Goal: Use online tool/utility: Utilize a website feature to perform a specific function

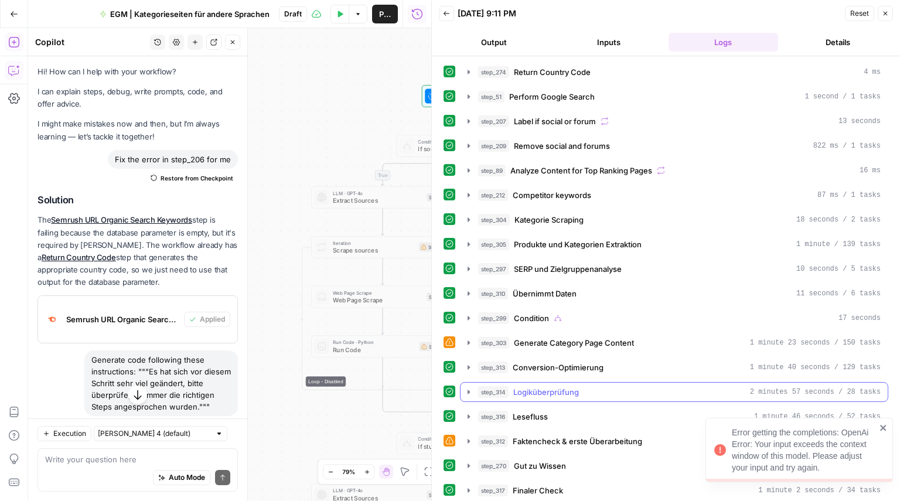
scroll to position [177, 0]
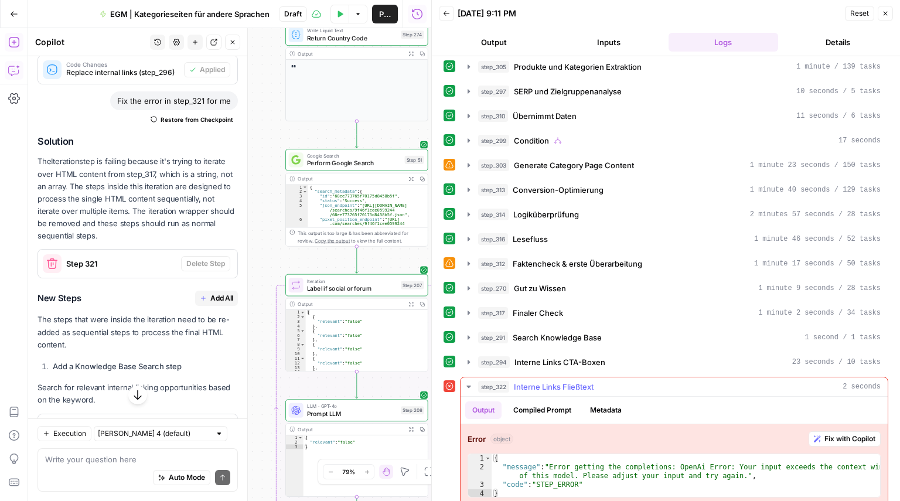
click at [825, 433] on span "Fix with Copilot" at bounding box center [849, 438] width 51 height 11
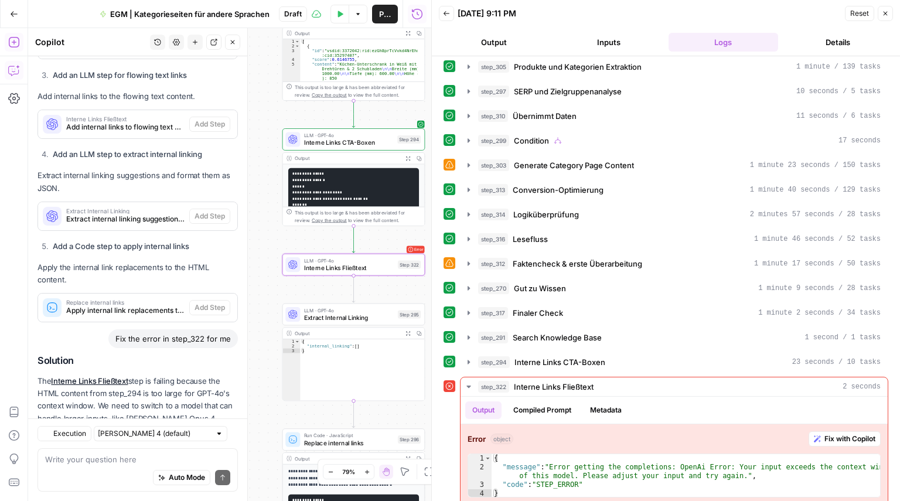
scroll to position [1053, 0]
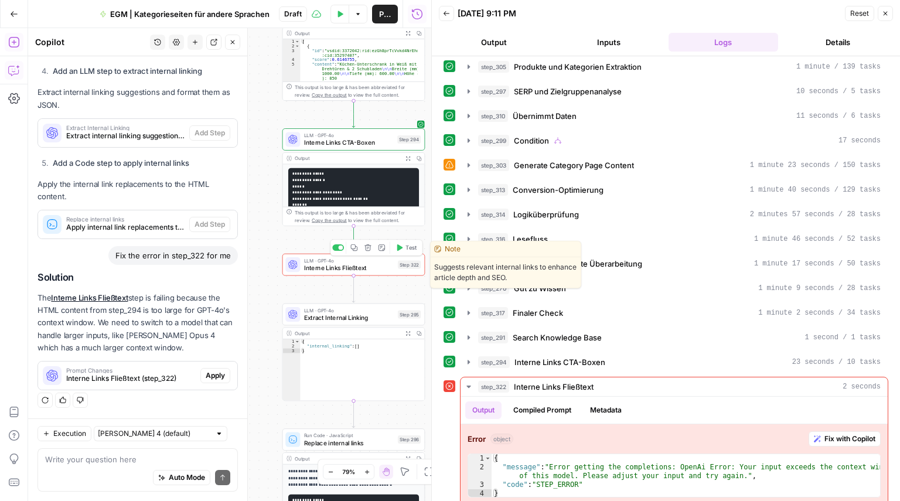
click at [309, 271] on span "Interne Links Fließtext" at bounding box center [349, 267] width 90 height 9
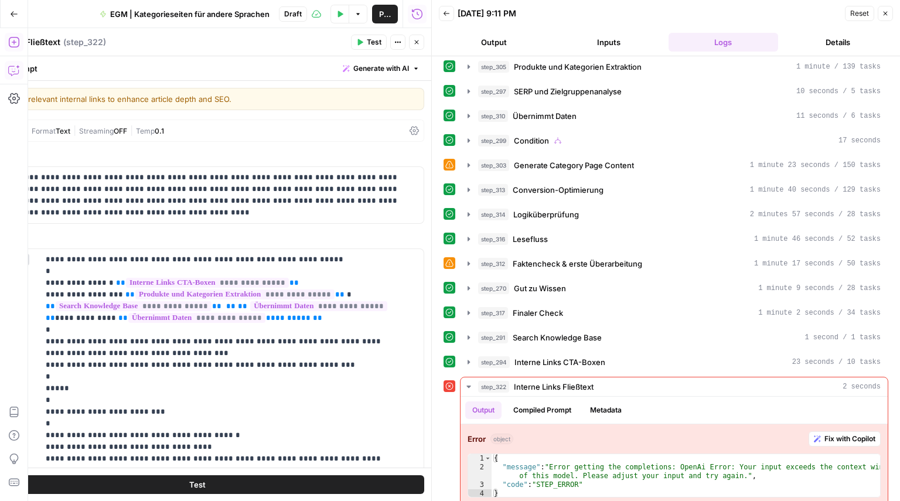
click at [182, 69] on div "Write your prompt Generate with AI" at bounding box center [197, 68] width 468 height 24
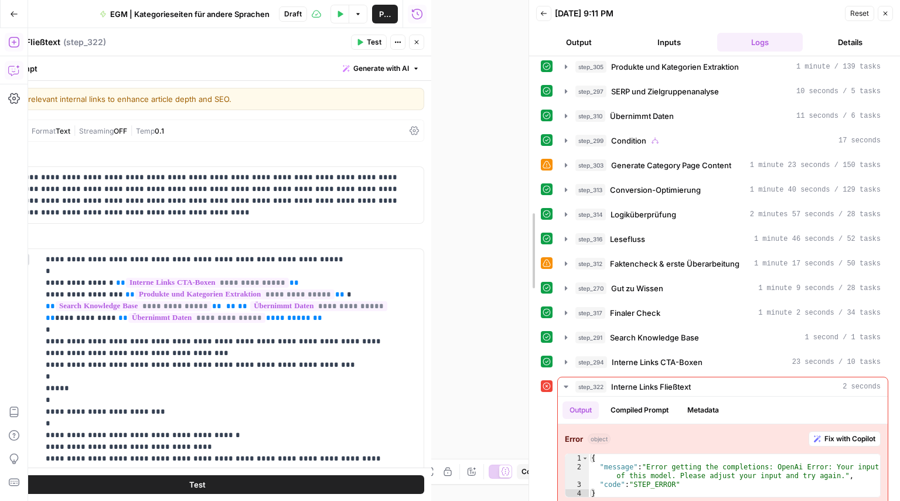
drag, startPoint x: 428, startPoint y: 208, endPoint x: 531, endPoint y: 208, distance: 103.1
click at [531, 208] on div at bounding box center [529, 250] width 12 height 501
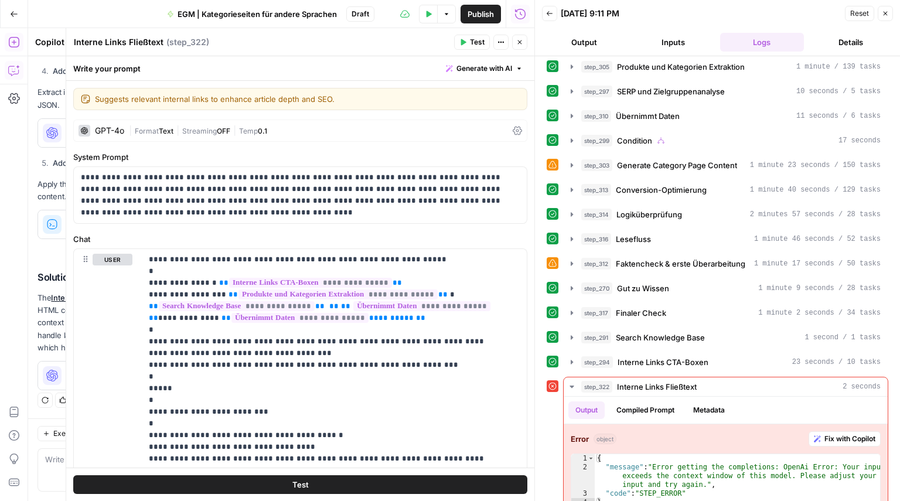
click at [180, 133] on span "|" at bounding box center [177, 130] width 9 height 12
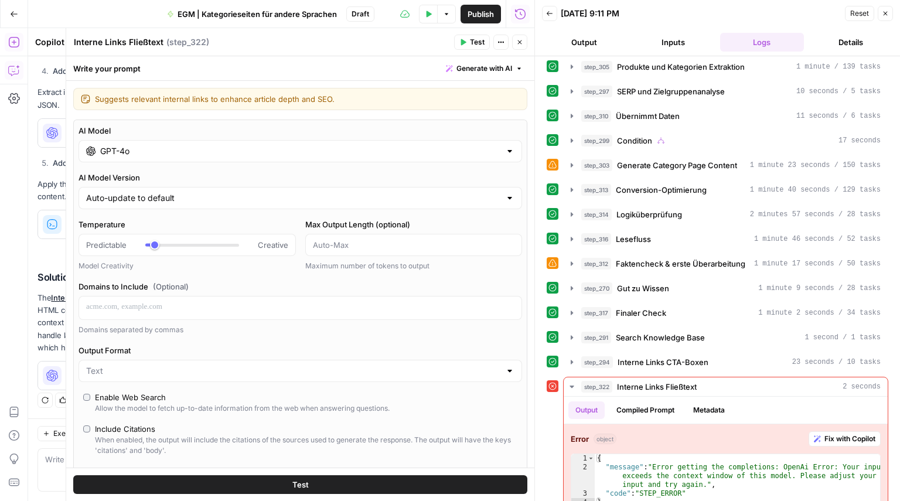
click at [143, 156] on div "GPT-4o" at bounding box center [299, 151] width 443 height 22
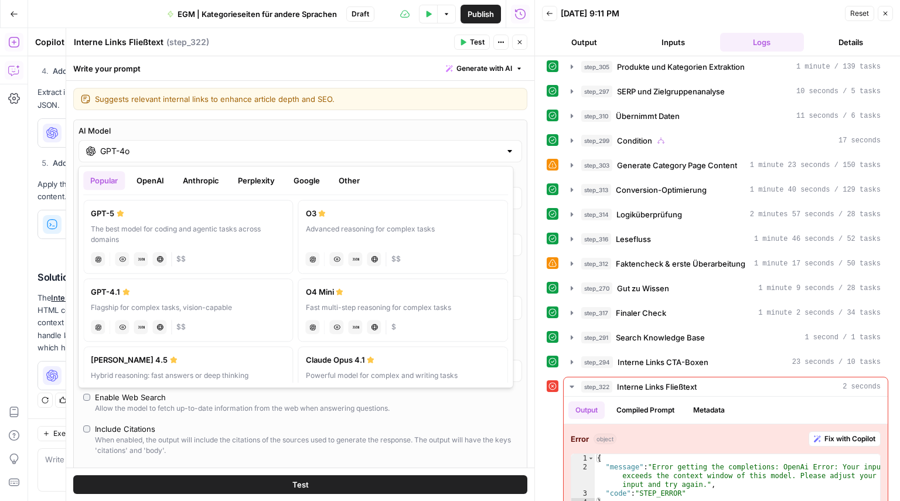
click at [122, 260] on icon at bounding box center [122, 258] width 7 height 7
type input "GPT-5"
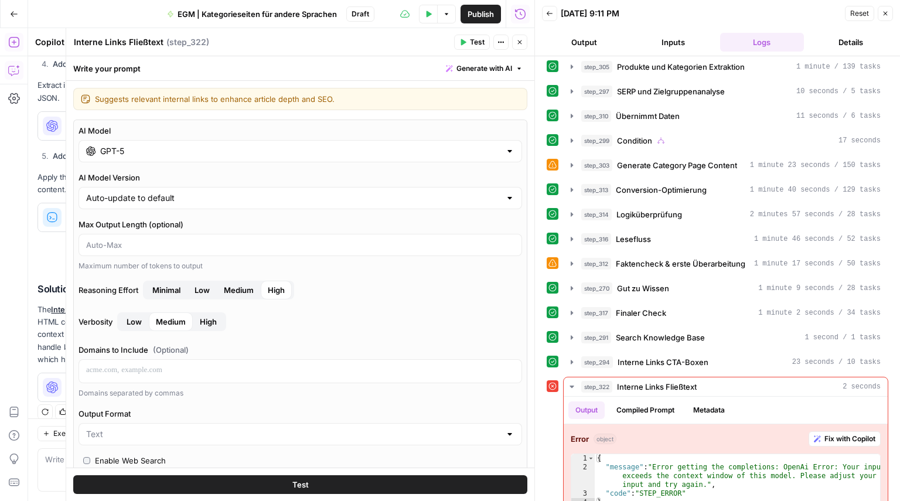
scroll to position [1072, 0]
click at [519, 47] on button "Close" at bounding box center [519, 42] width 15 height 15
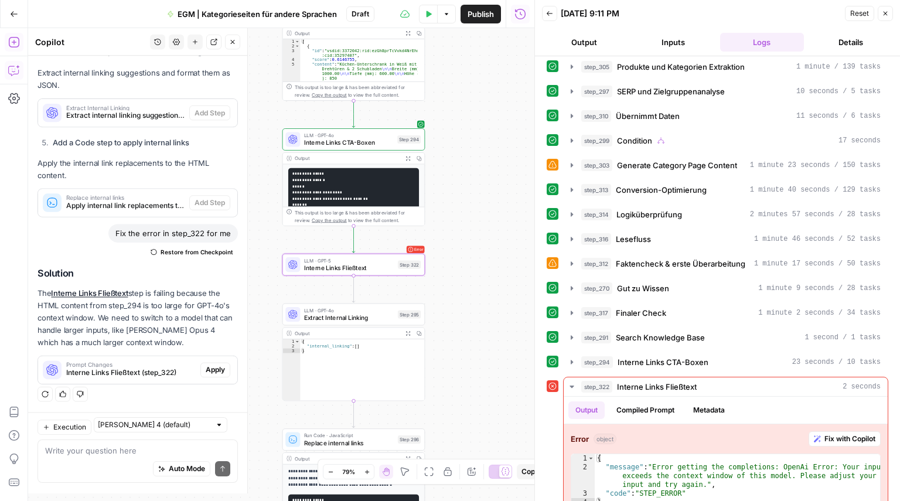
scroll to position [0, 0]
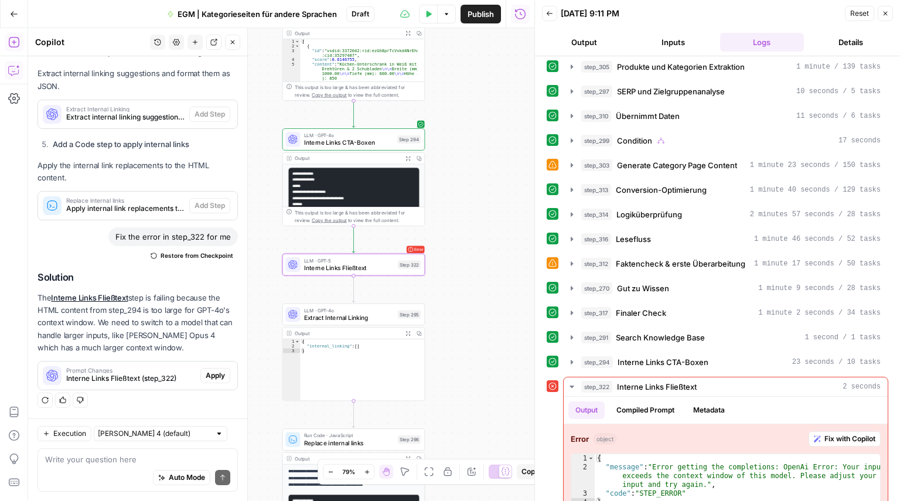
click at [428, 15] on icon "button" at bounding box center [428, 14] width 5 height 6
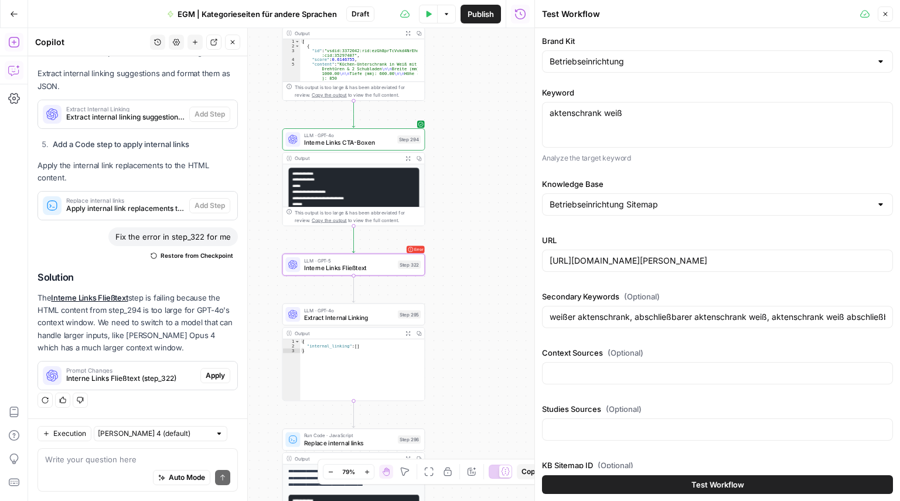
click at [633, 490] on button "Test Workflow" at bounding box center [717, 484] width 351 height 19
